Goal: Check status: Check status

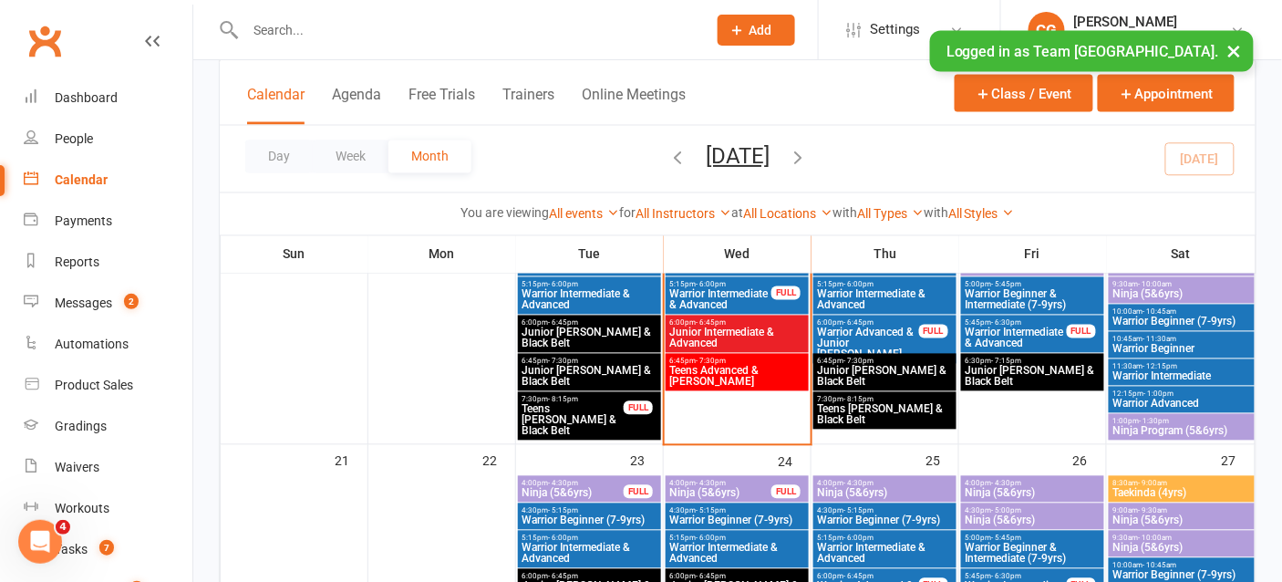
scroll to position [815, 0]
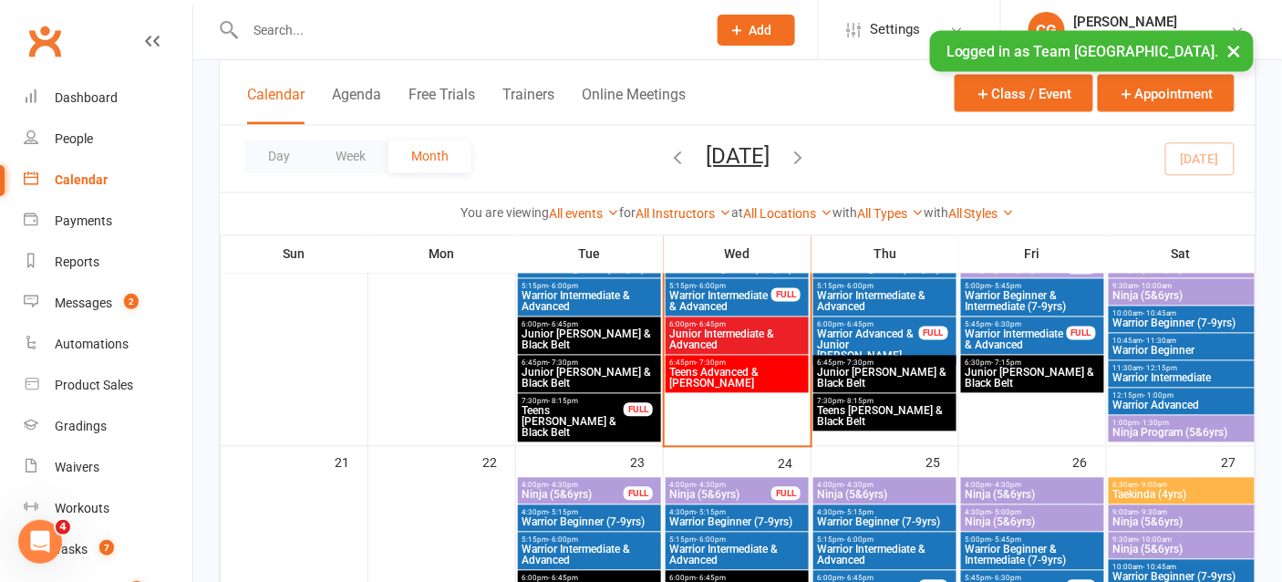
click at [1188, 373] on span "Warrior Intermediate" at bounding box center [1182, 378] width 139 height 11
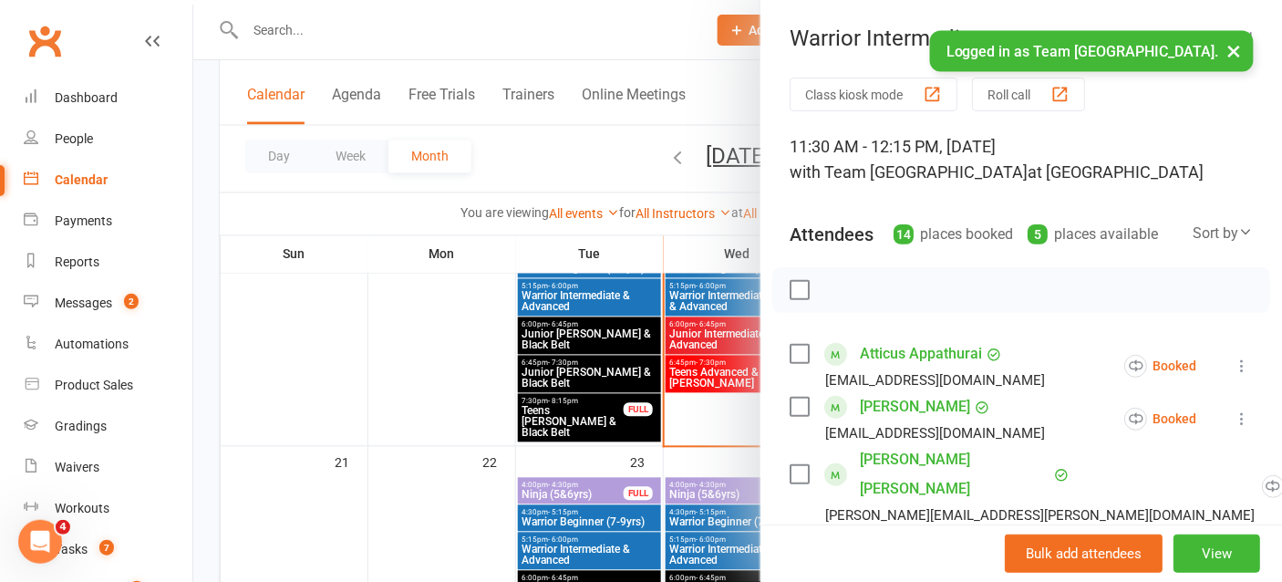
click at [652, 6] on div at bounding box center [737, 291] width 1089 height 582
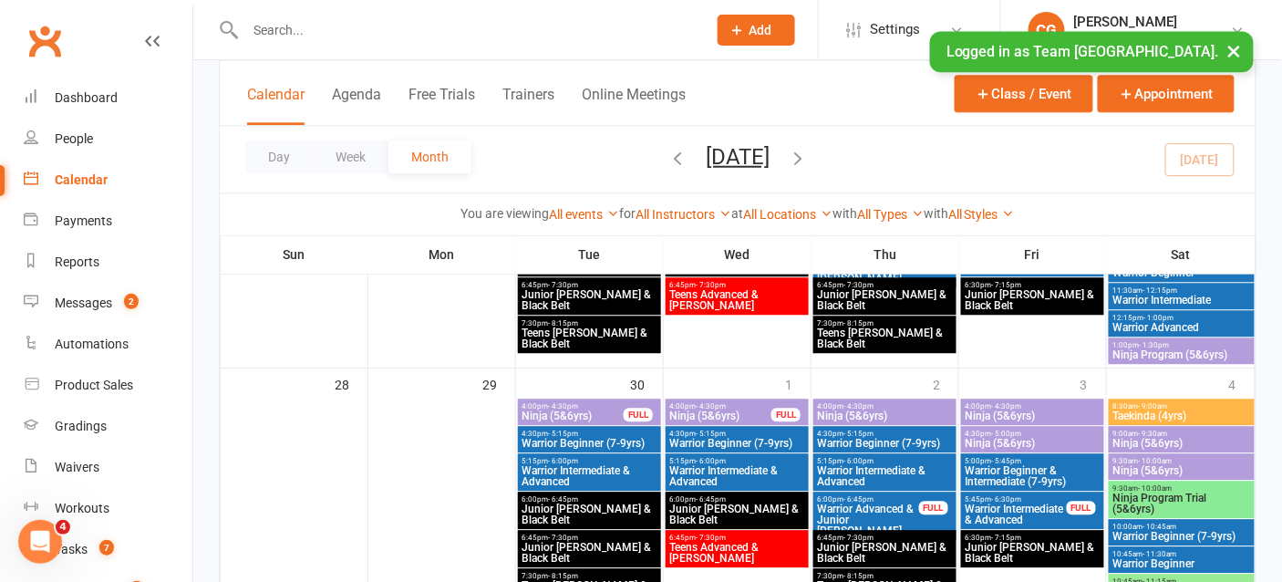
scroll to position [1071, 0]
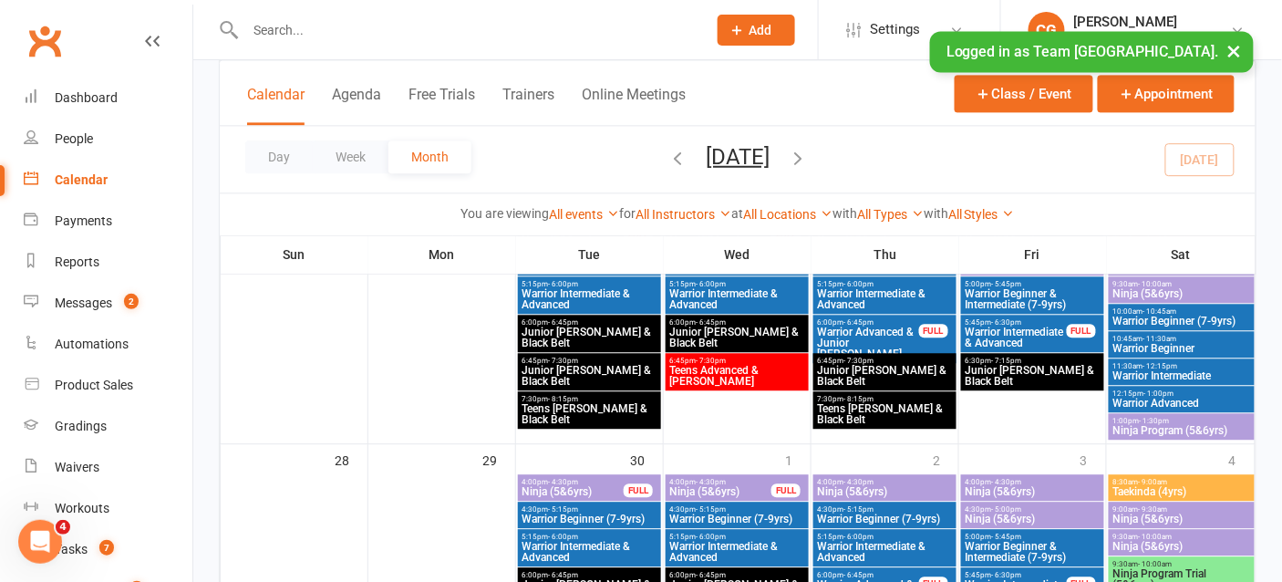
click at [1178, 316] on span "Warrior Beginner (7-9yrs)" at bounding box center [1182, 321] width 139 height 11
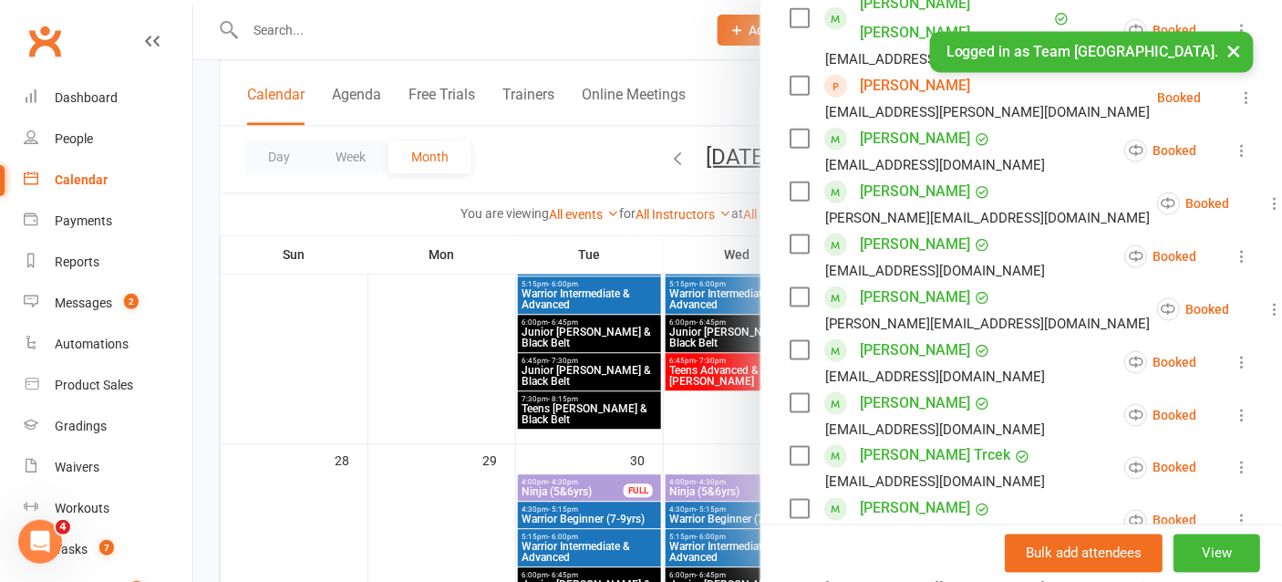
scroll to position [491, 0]
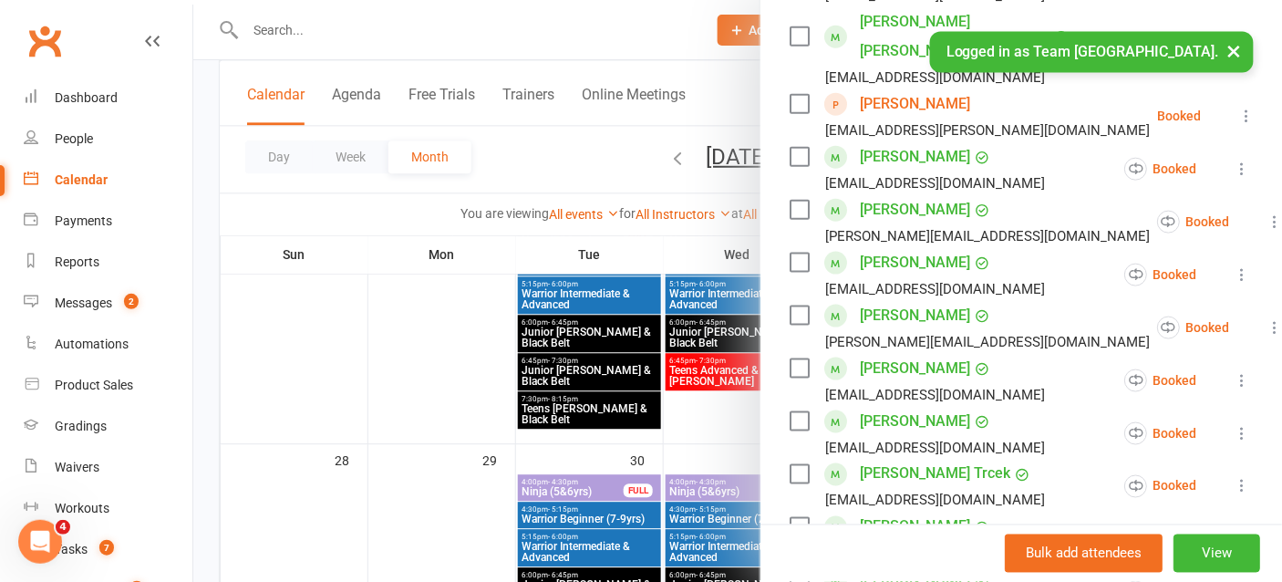
click at [709, 431] on div at bounding box center [737, 291] width 1089 height 582
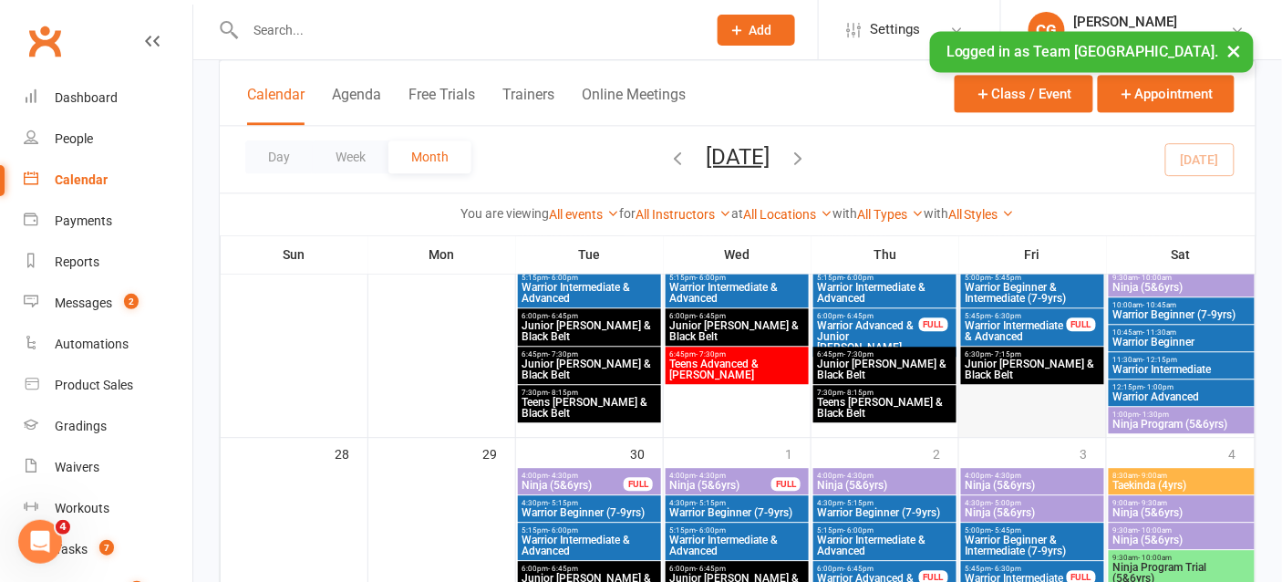
scroll to position [1092, 0]
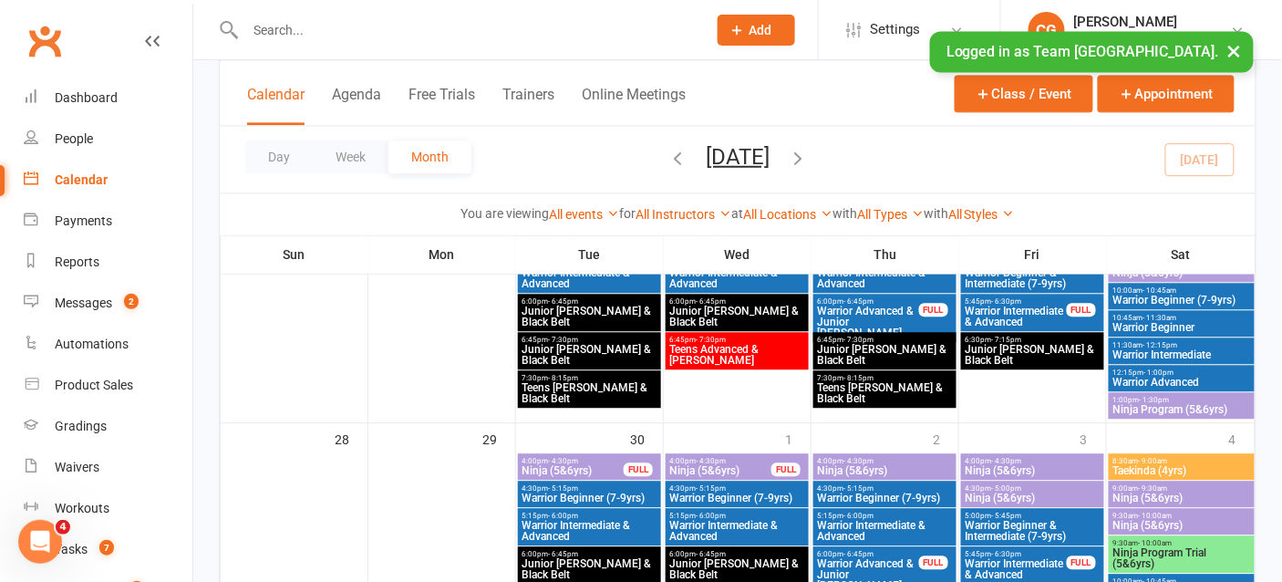
click at [1195, 295] on span "Warrior Beginner (7-9yrs)" at bounding box center [1182, 300] width 139 height 11
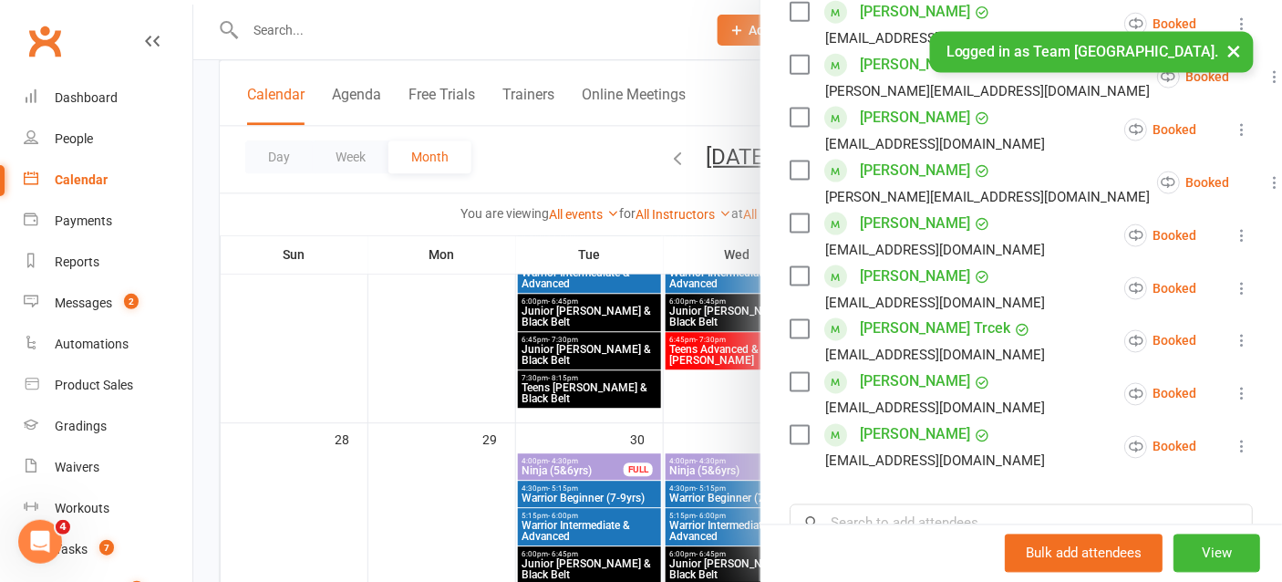
scroll to position [637, 0]
click at [466, 466] on div at bounding box center [737, 291] width 1089 height 582
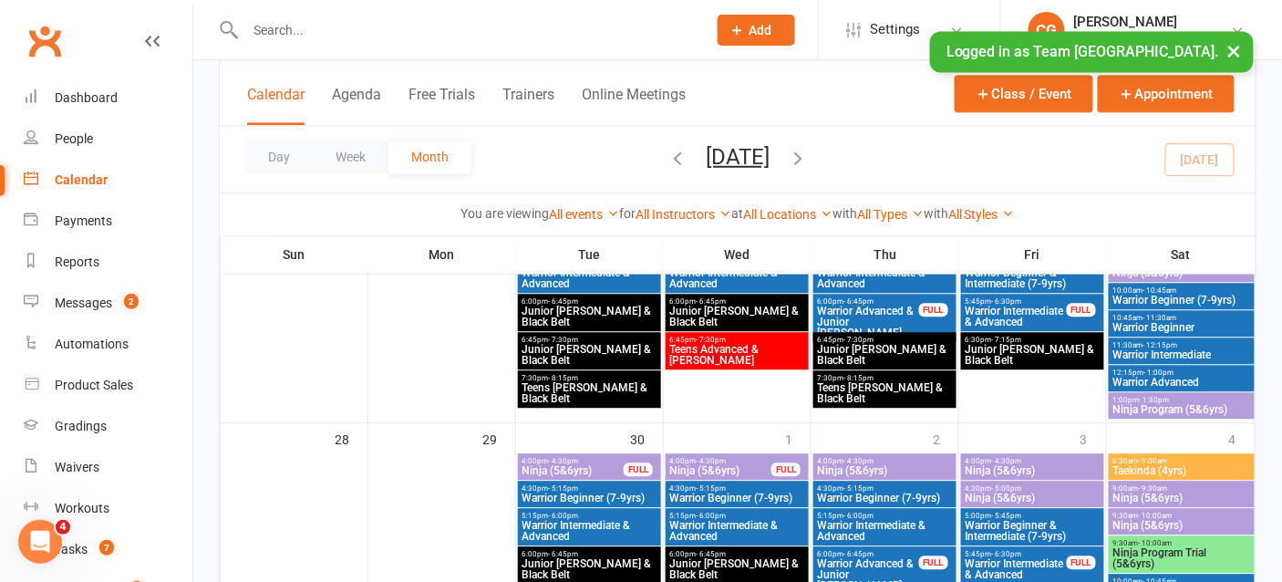
click at [1219, 283] on div "10:00am - 10:45am Warrior Beginner (7-9yrs)" at bounding box center [1182, 296] width 146 height 26
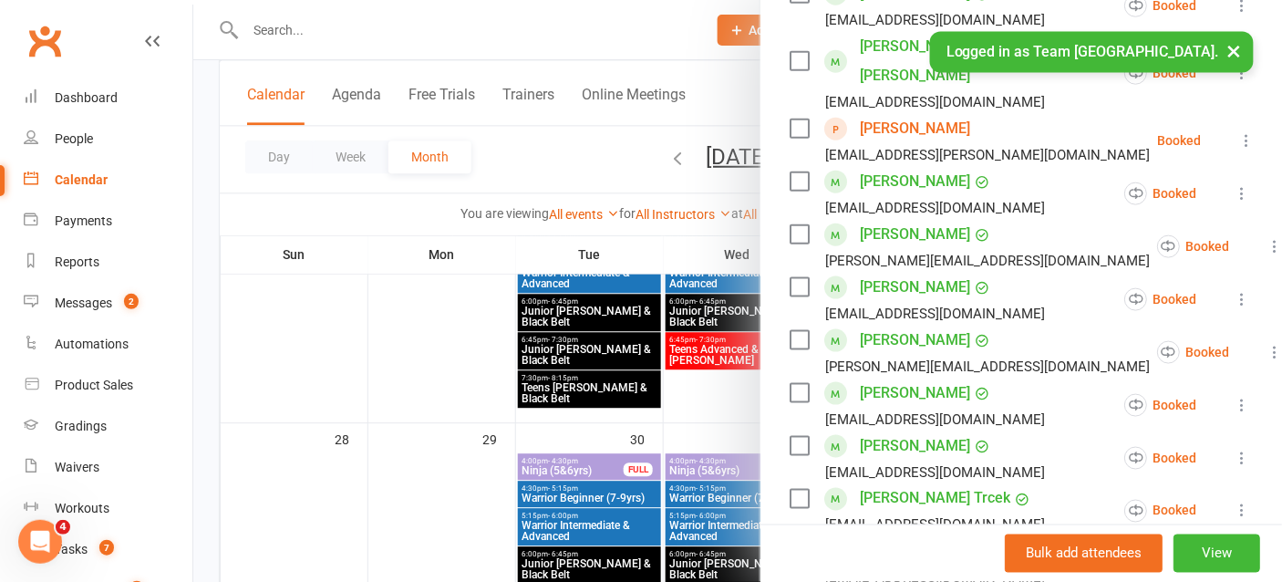
scroll to position [518, 0]
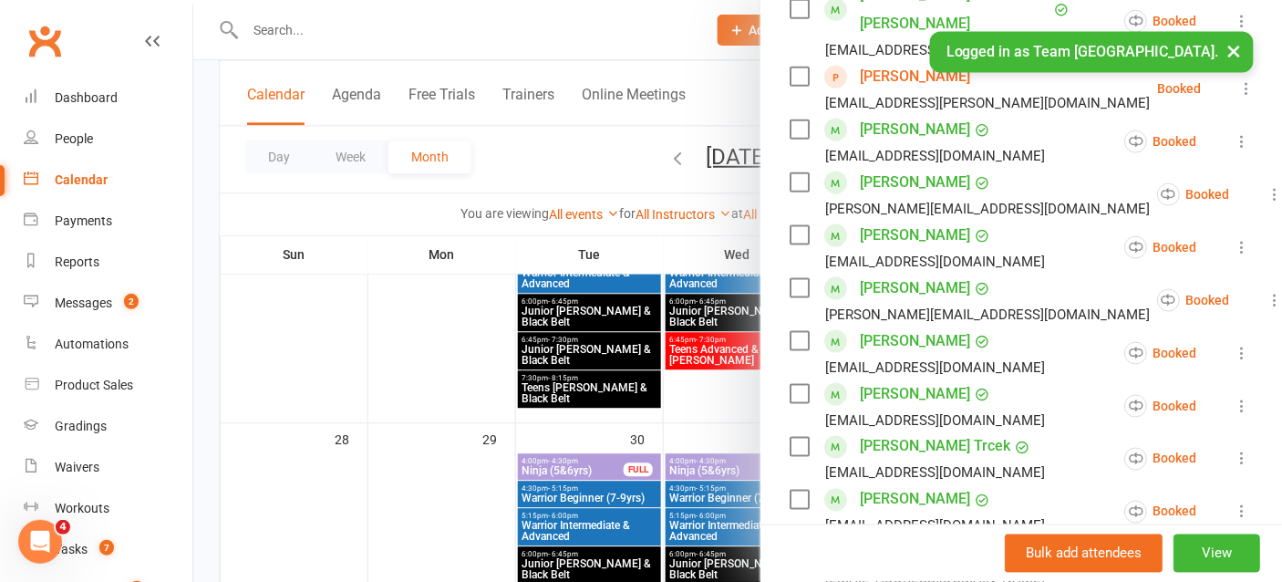
click at [473, 347] on div at bounding box center [737, 291] width 1089 height 582
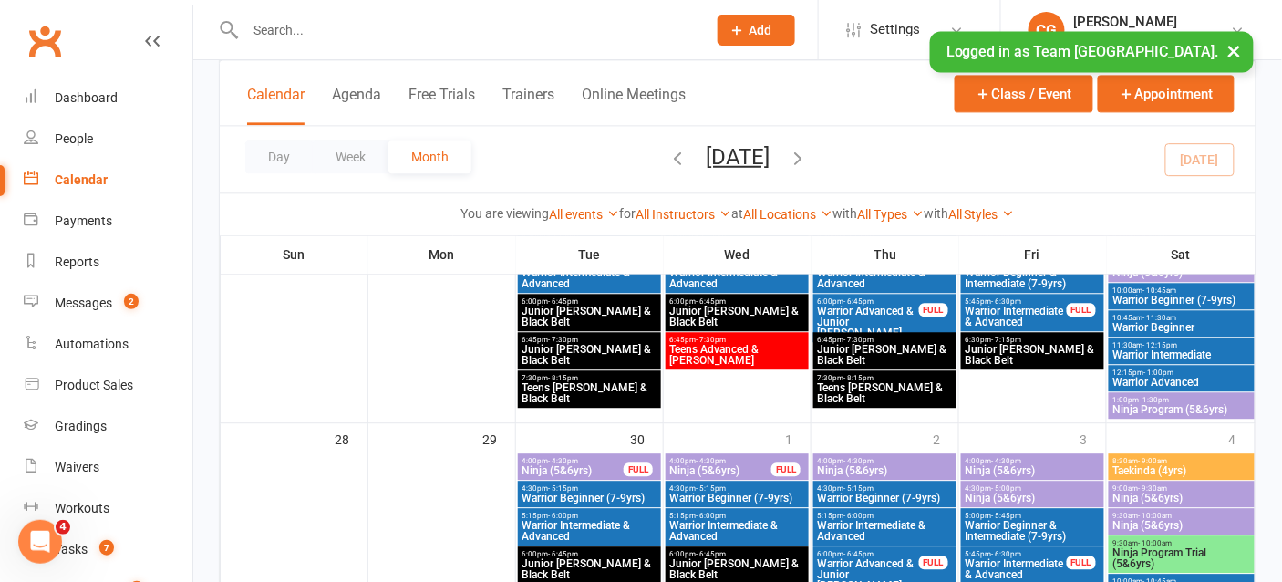
click at [1176, 322] on span "Warrior Beginner" at bounding box center [1182, 327] width 139 height 11
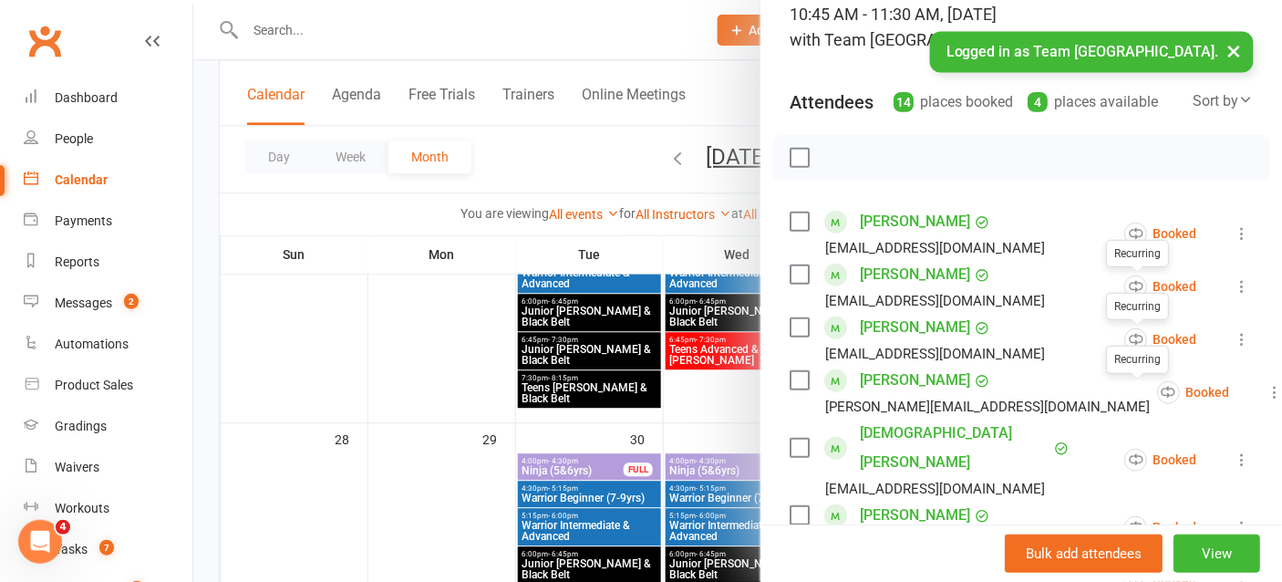
scroll to position [0, 0]
